Goal: Check status

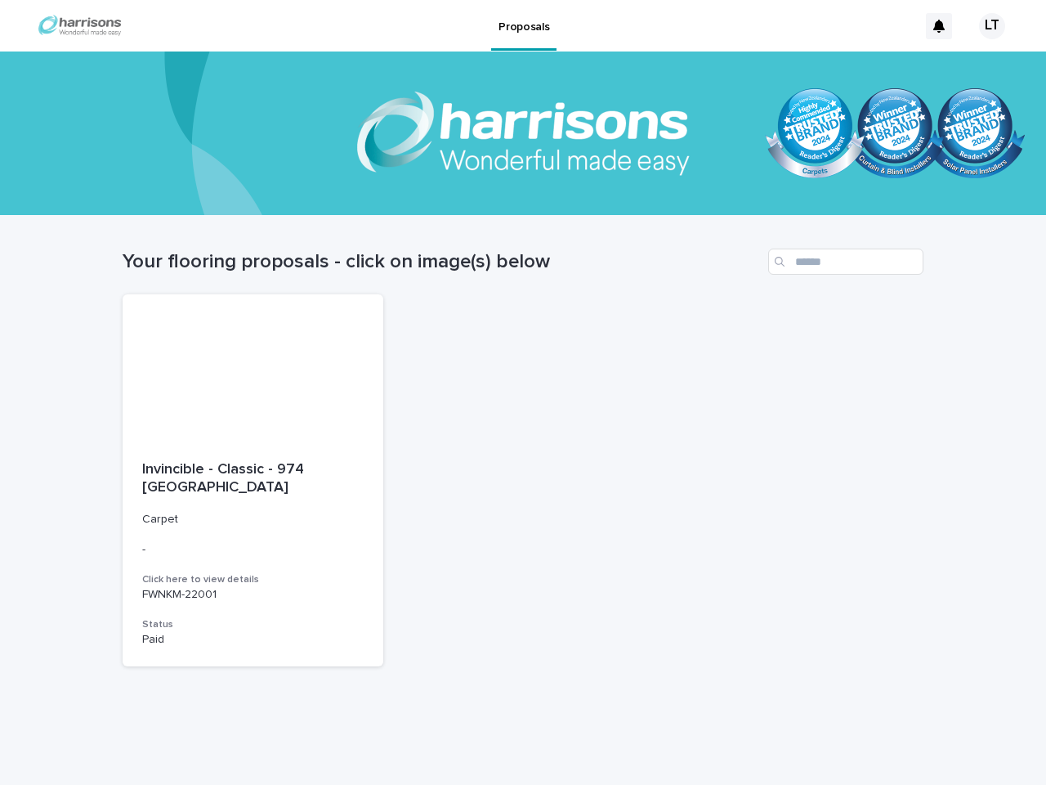
click at [939, 26] on icon at bounding box center [939, 26] width 11 height 13
click at [987, 26] on div "LT" at bounding box center [992, 26] width 26 height 26
click at [523, 134] on div at bounding box center [523, 134] width 1046 height 164
